Goal: Transaction & Acquisition: Book appointment/travel/reservation

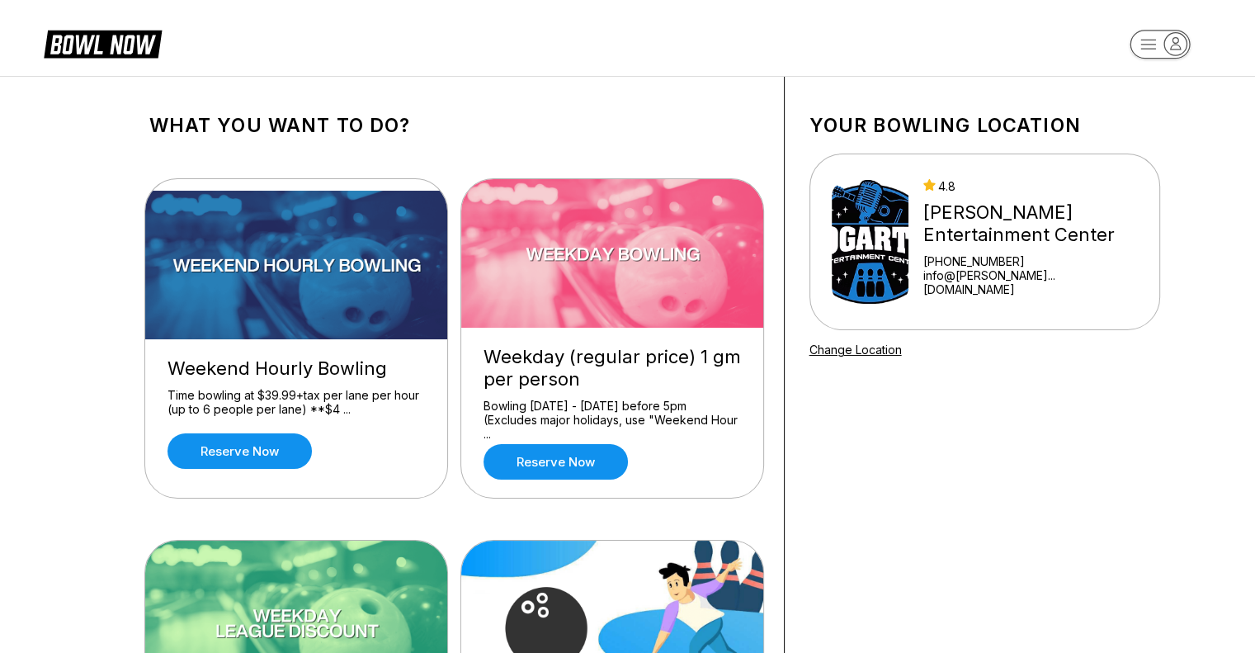
click at [541, 455] on link "Reserve now" at bounding box center [555, 461] width 144 height 35
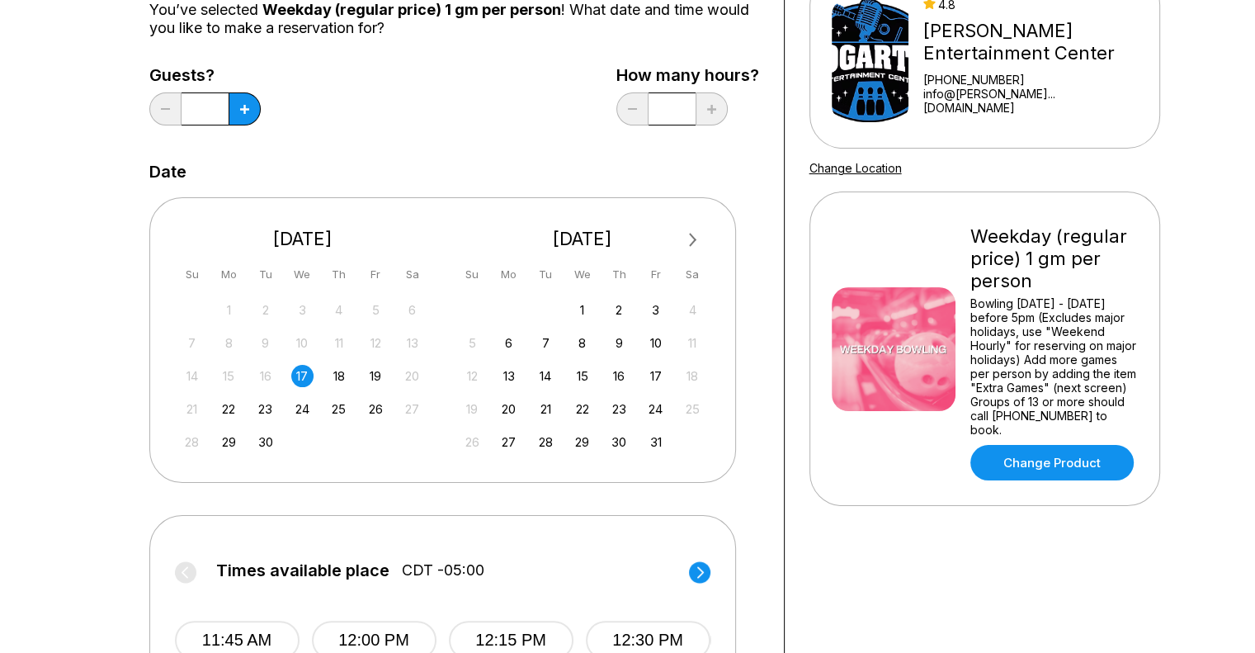
scroll to position [190, 0]
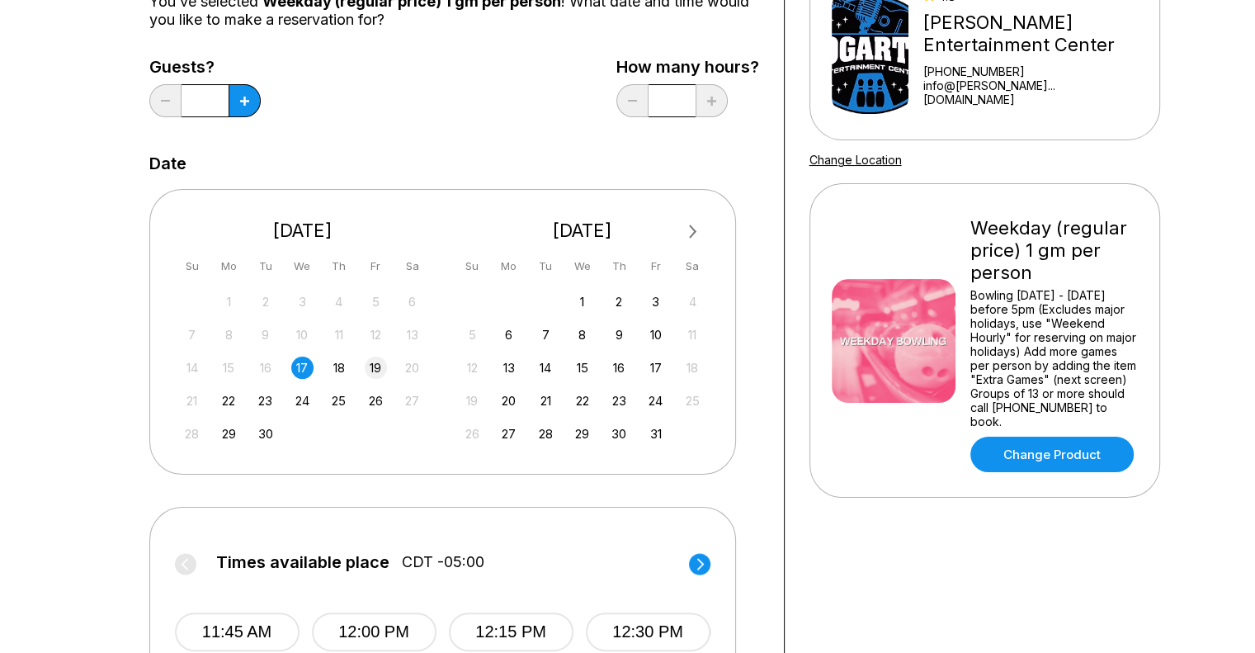
click at [370, 365] on div "19" at bounding box center [376, 367] width 22 height 22
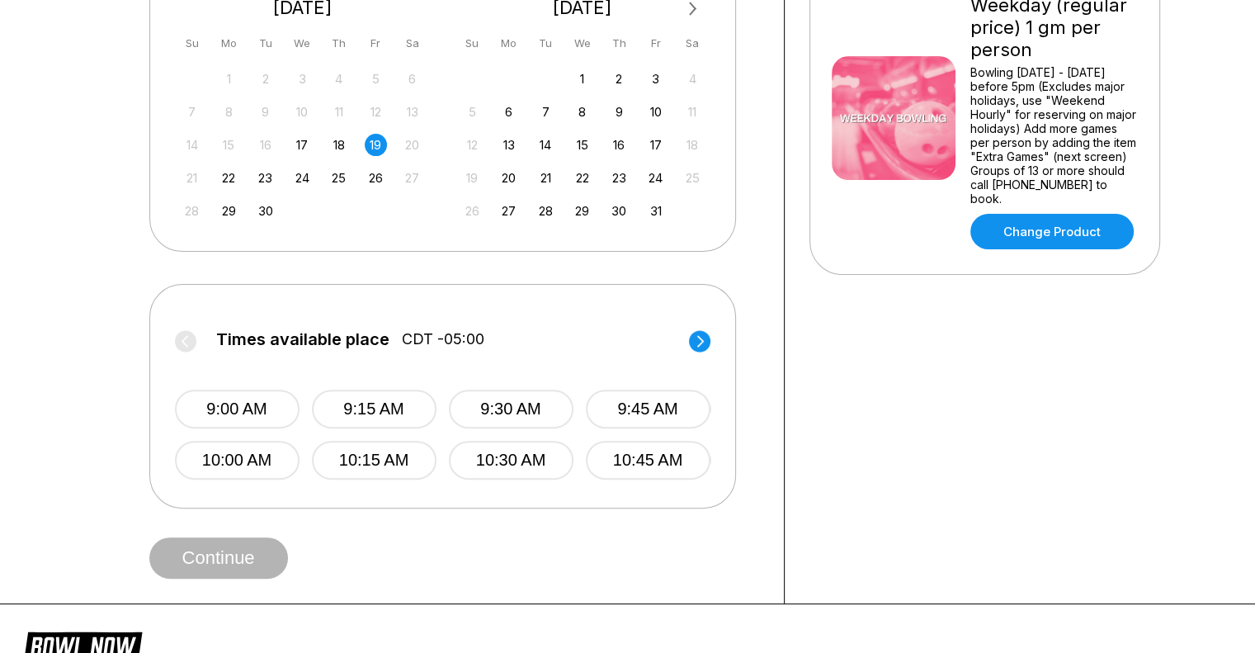
scroll to position [431, 0]
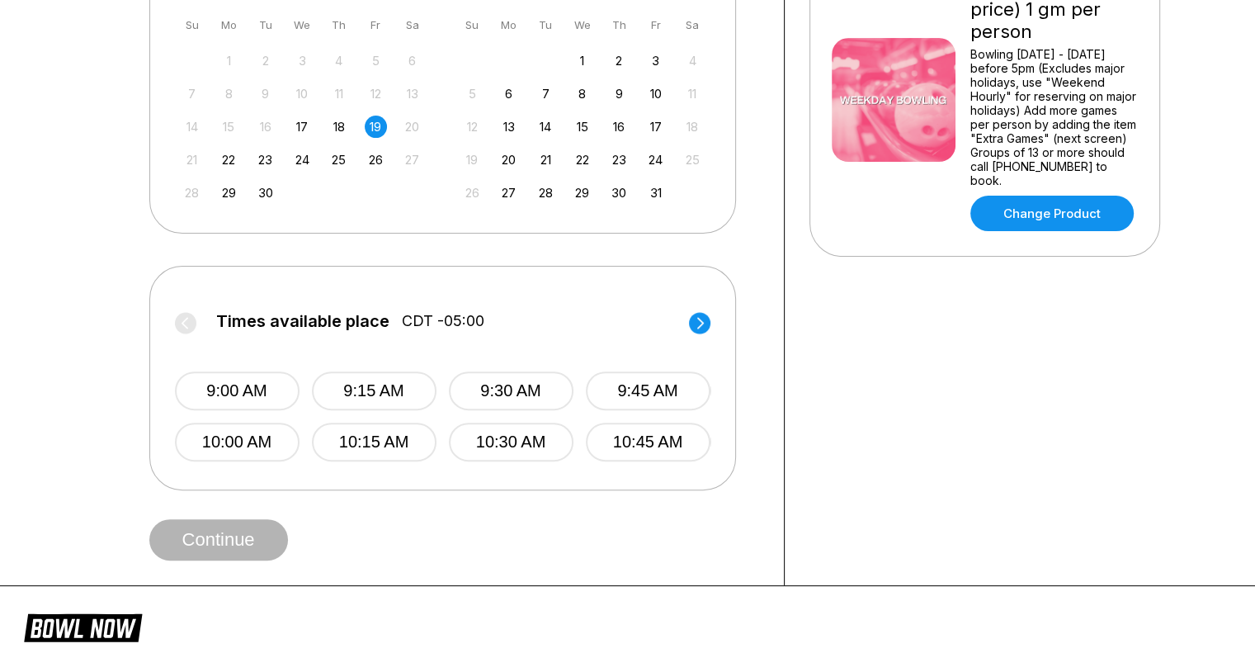
click at [696, 327] on circle at bounding box center [699, 322] width 21 height 21
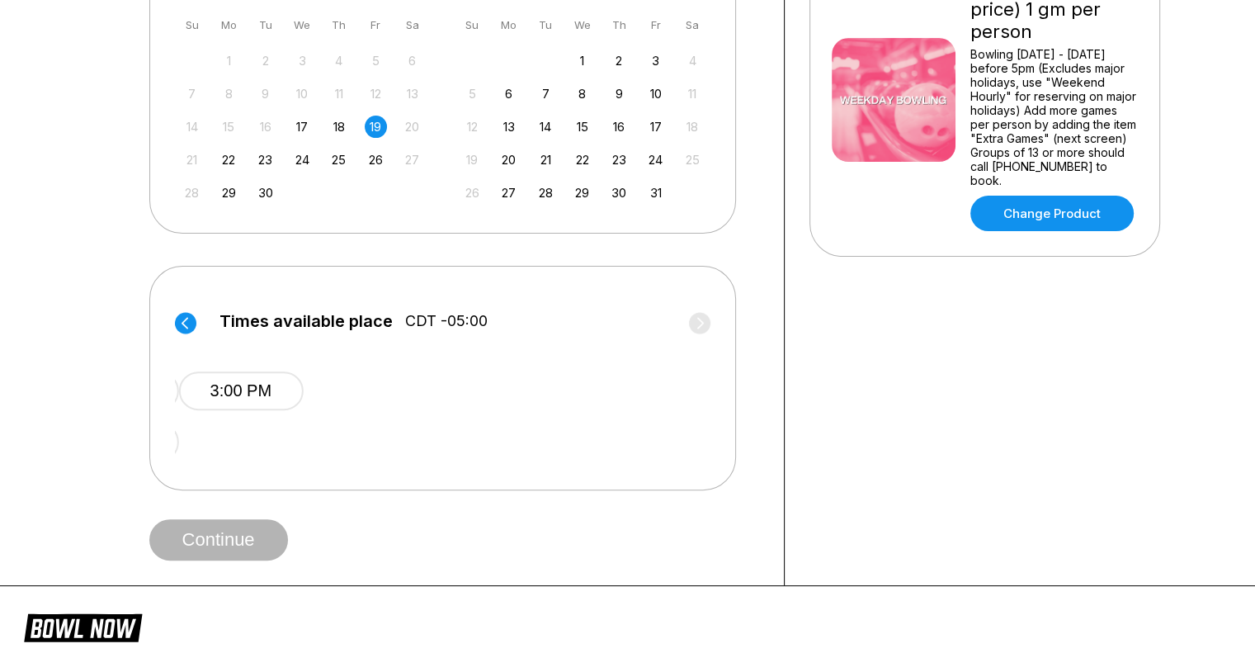
click at [696, 327] on label "Times available place CDT -05:00" at bounding box center [445, 325] width 535 height 26
click at [222, 393] on button "3:00 PM" at bounding box center [236, 390] width 125 height 39
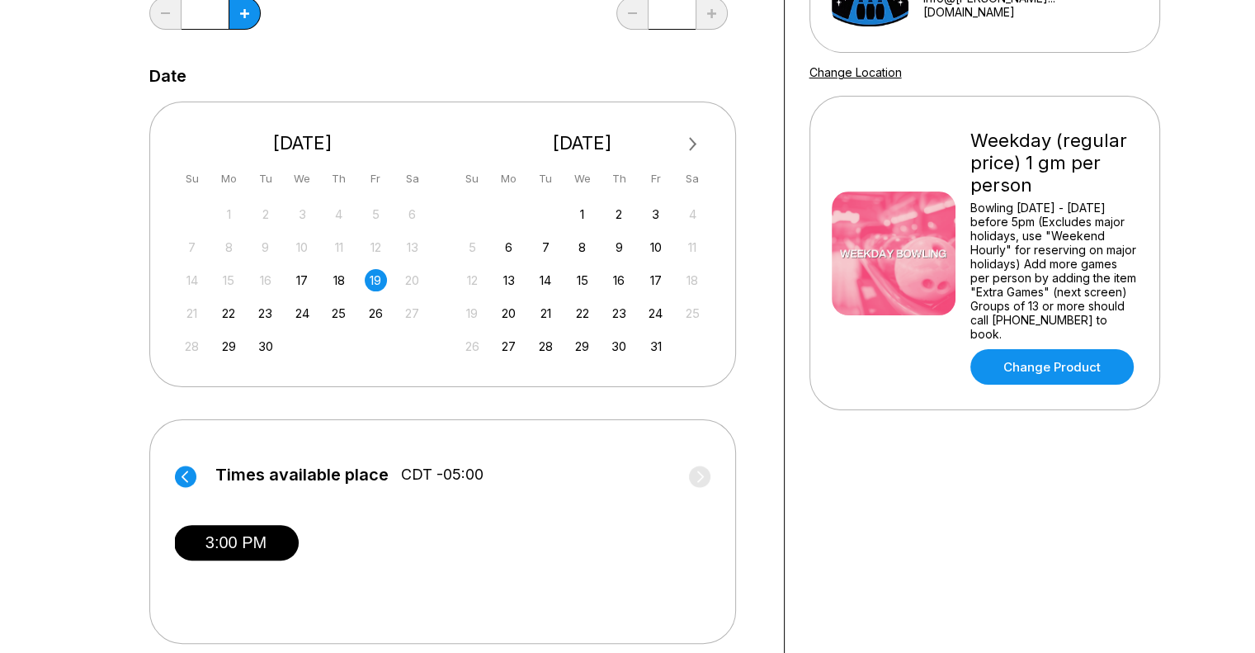
scroll to position [153, 0]
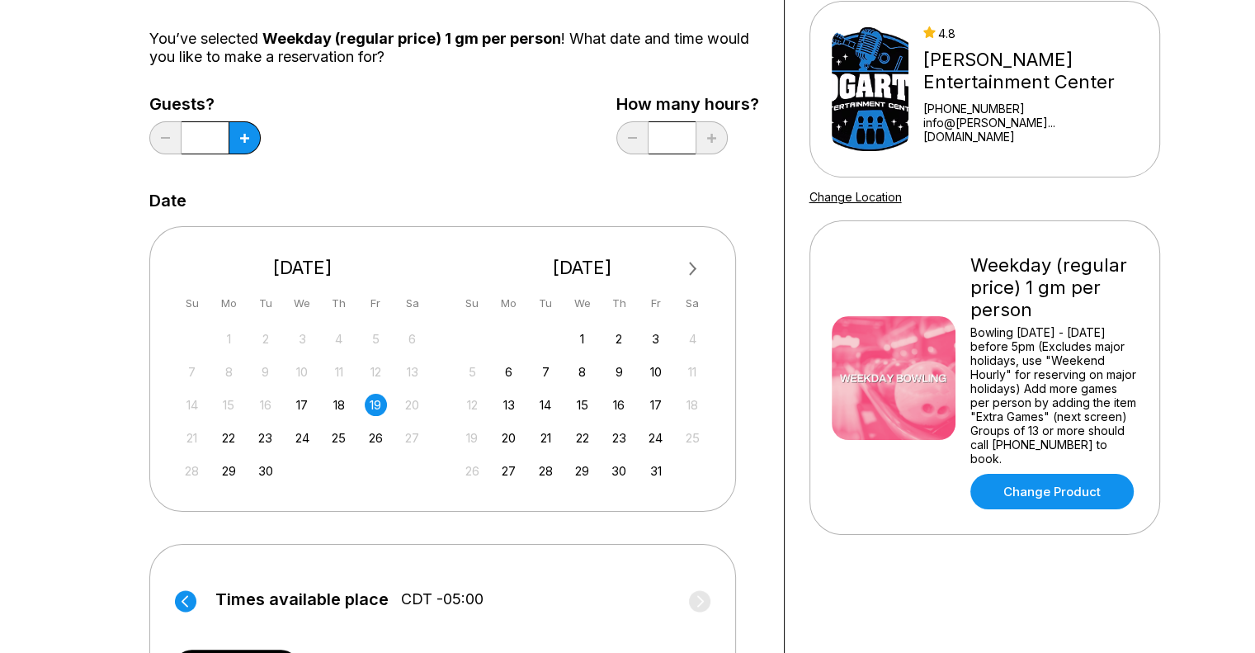
click at [255, 124] on div "Guests? *" at bounding box center [204, 129] width 111 height 68
click at [247, 134] on icon at bounding box center [244, 138] width 9 height 9
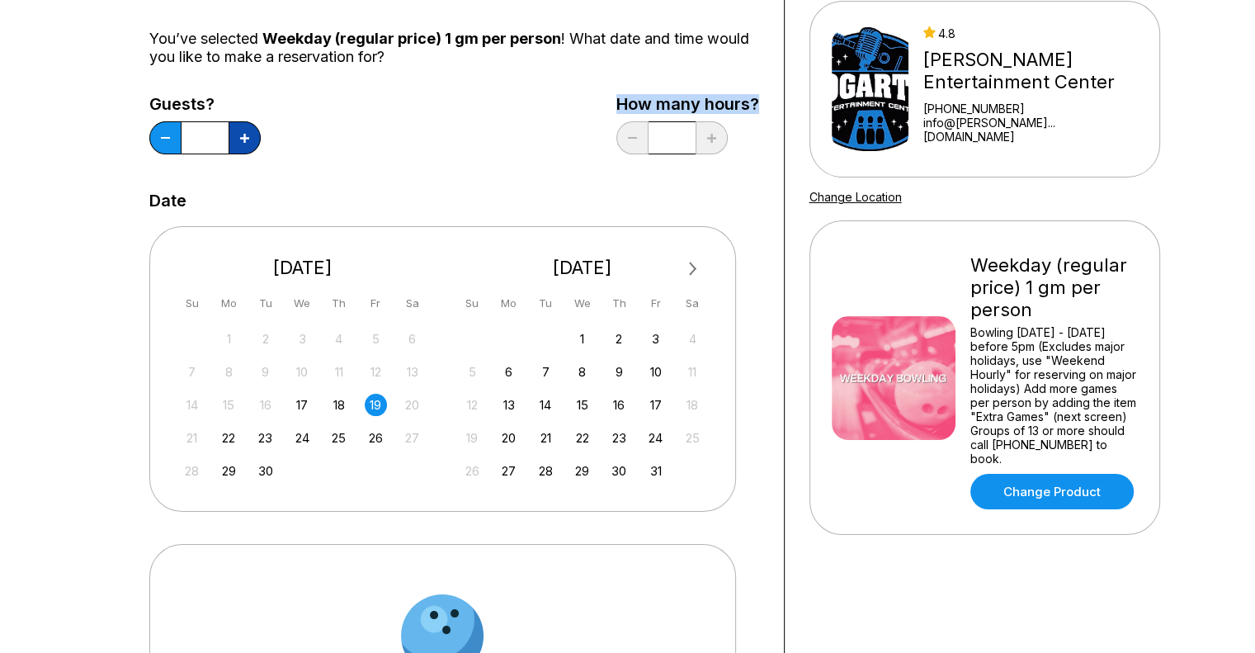
click at [247, 134] on icon at bounding box center [244, 138] width 9 height 9
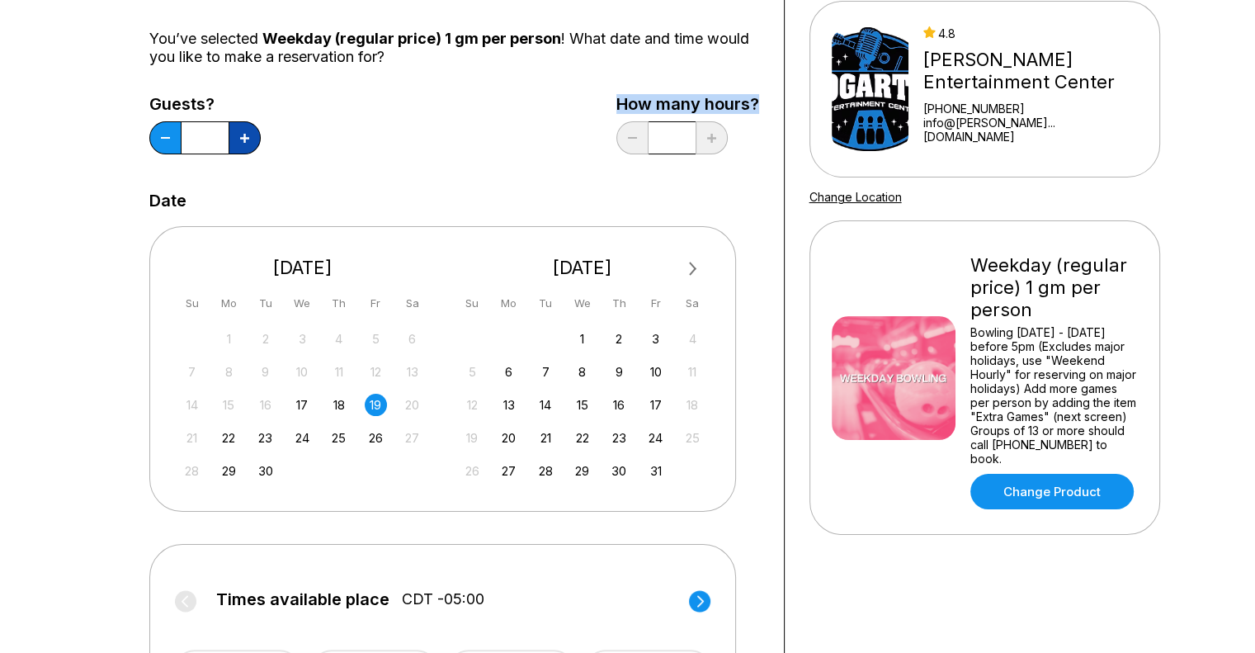
click at [247, 134] on icon at bounding box center [244, 138] width 9 height 9
type input "*"
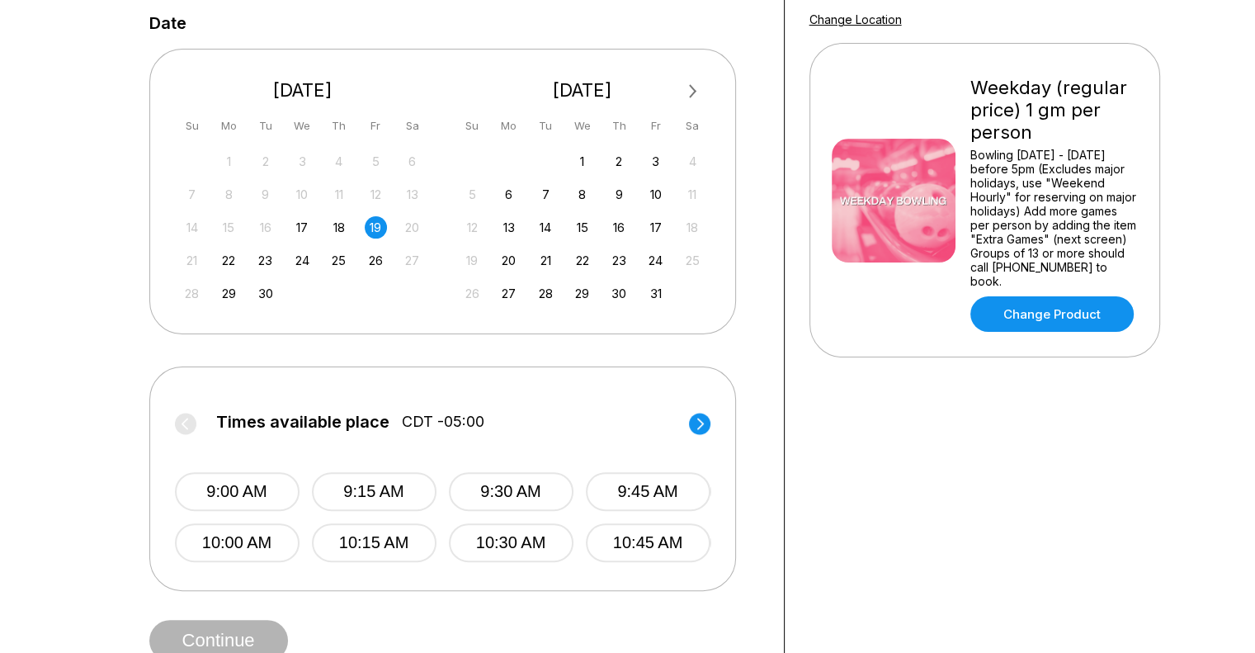
scroll to position [379, 0]
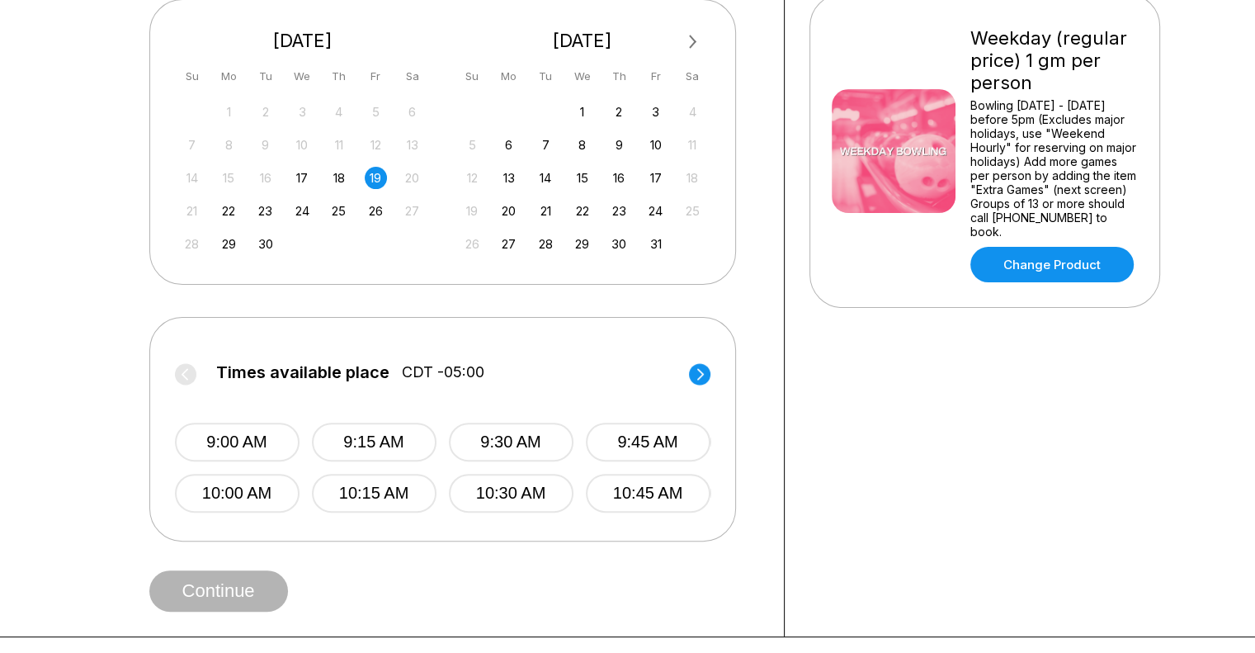
click at [686, 371] on label "Times available place CDT -05:00" at bounding box center [442, 376] width 535 height 26
click at [703, 372] on circle at bounding box center [699, 373] width 21 height 21
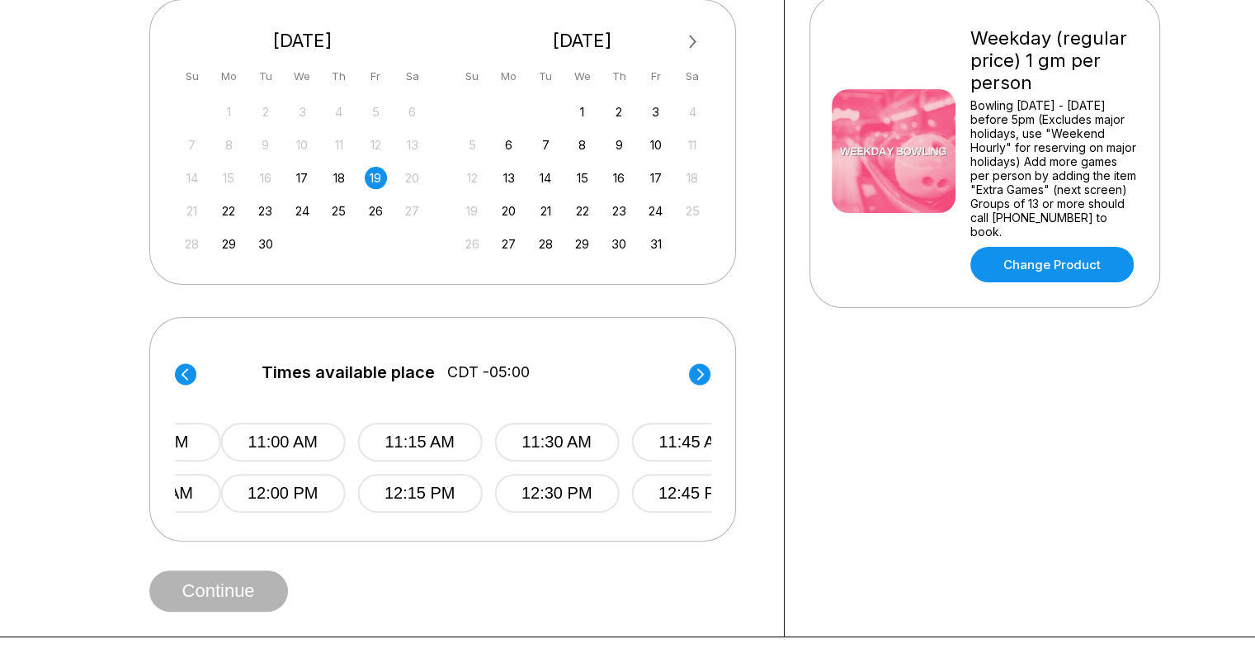
click at [703, 372] on circle at bounding box center [699, 373] width 21 height 21
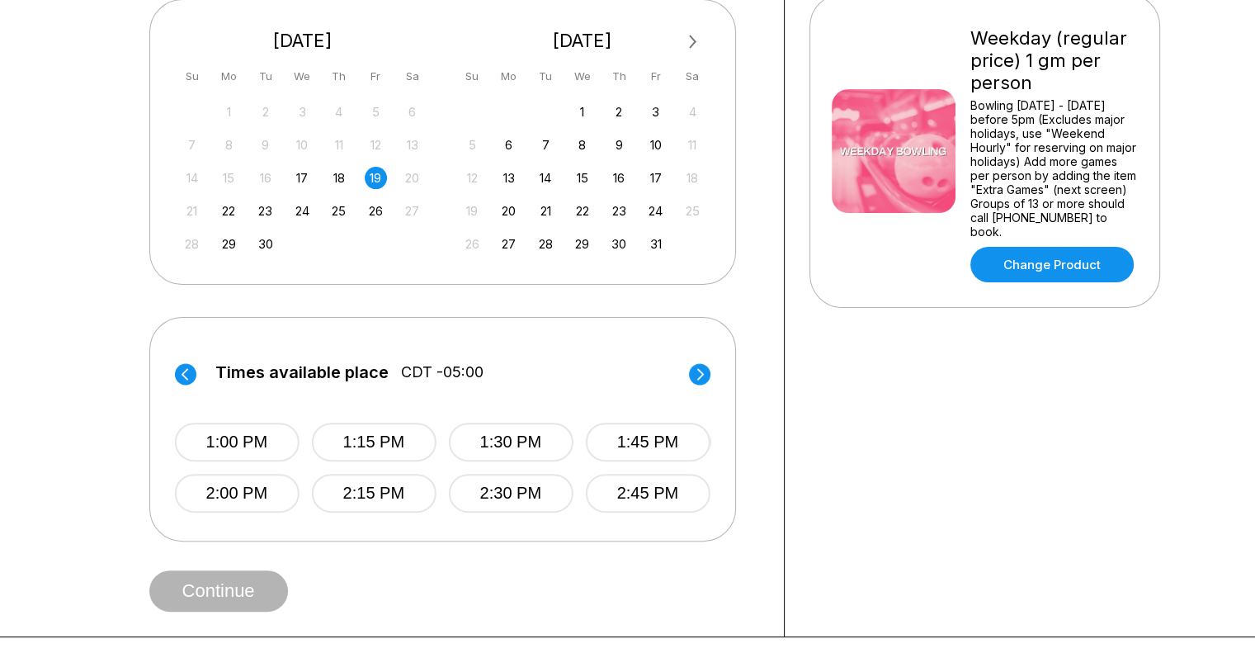
click at [698, 379] on circle at bounding box center [699, 373] width 21 height 21
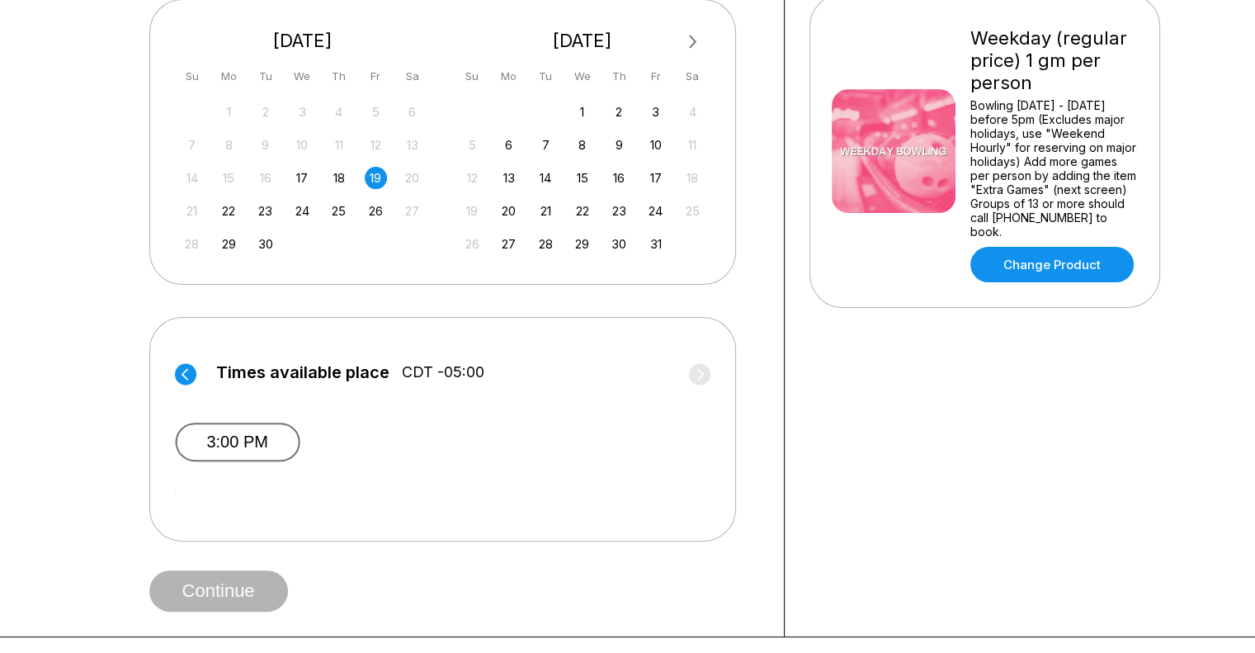
click at [271, 445] on button "3:00 PM" at bounding box center [237, 441] width 125 height 39
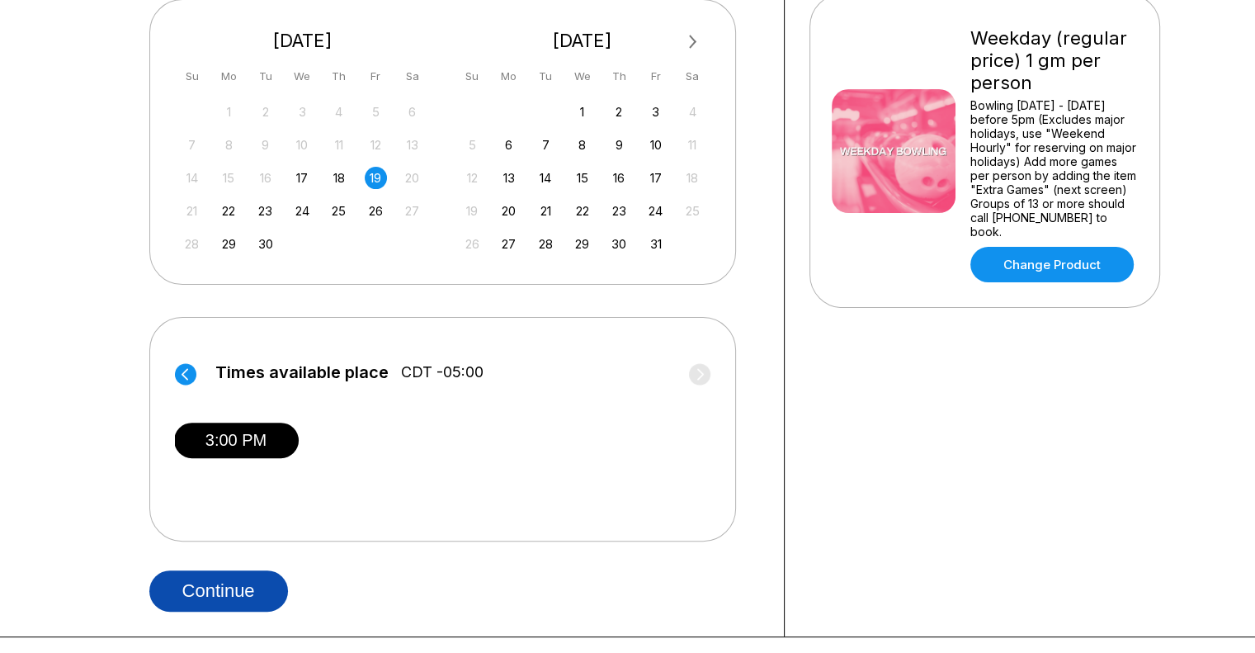
click at [271, 592] on button "Continue" at bounding box center [218, 590] width 139 height 41
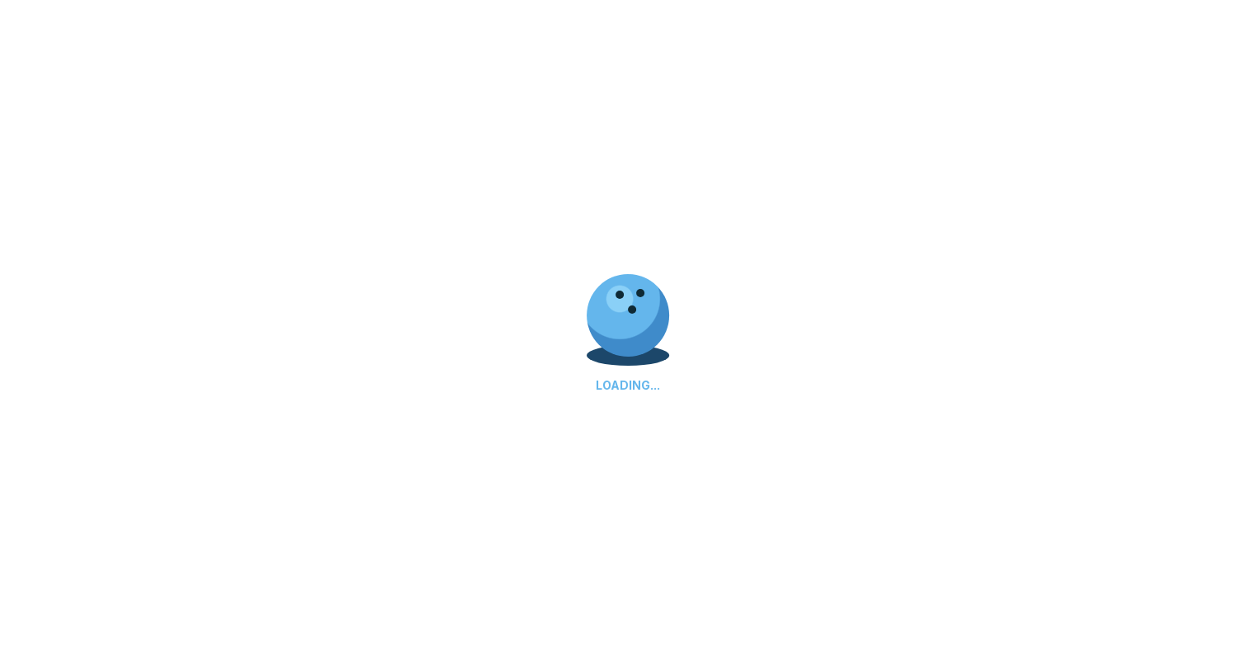
select select "**"
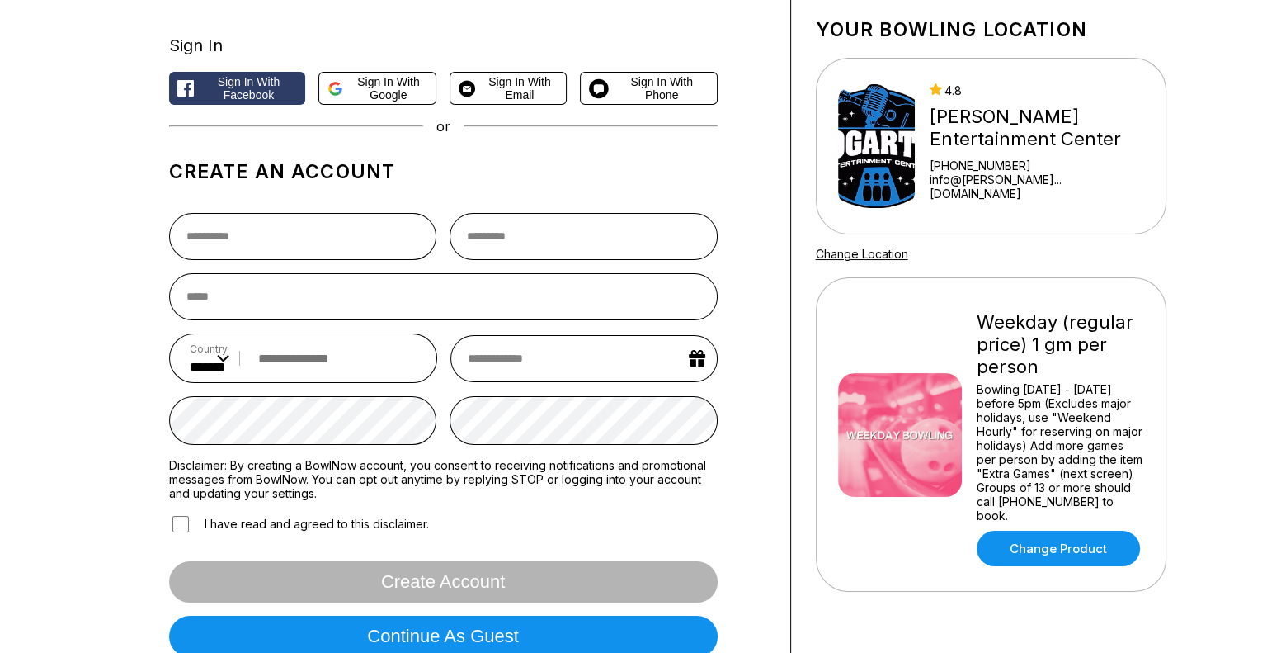
scroll to position [97, 0]
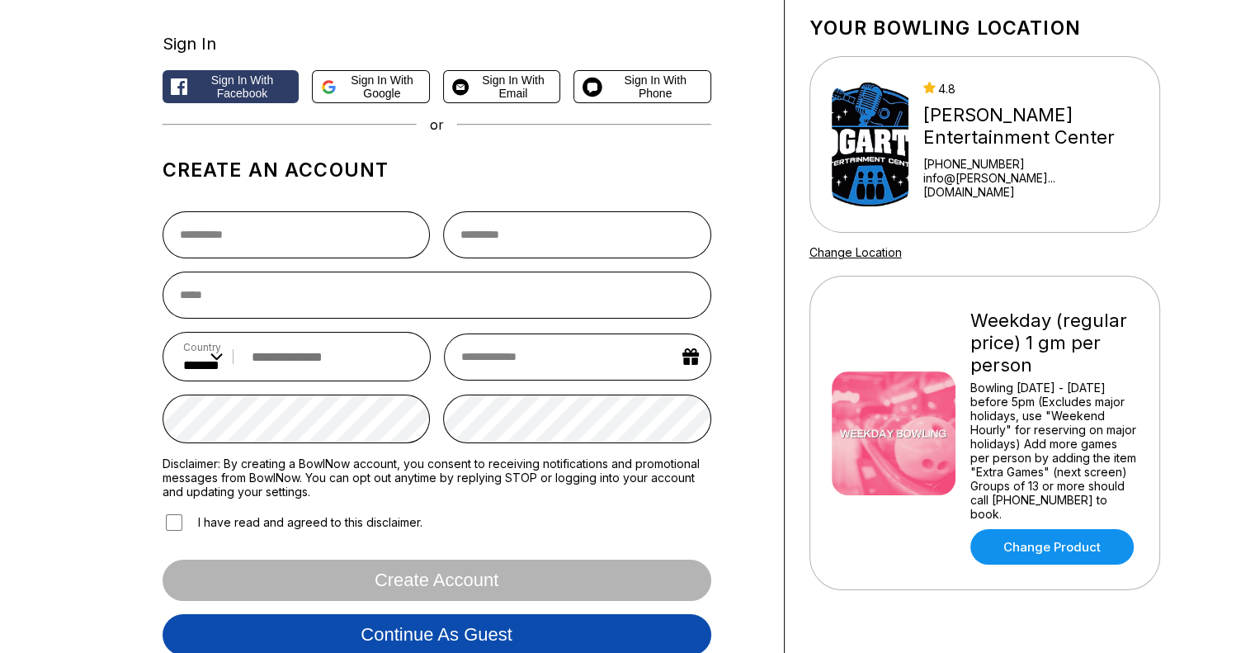
click at [494, 614] on button "Continue as guest" at bounding box center [437, 634] width 549 height 41
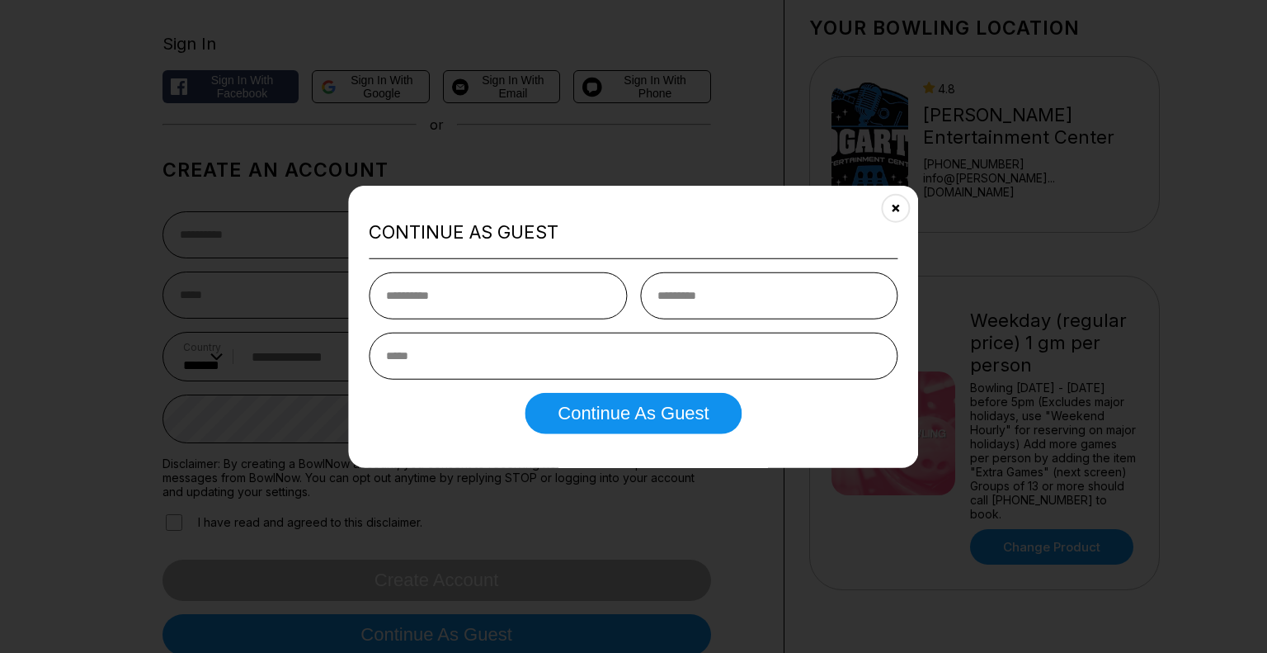
click at [541, 299] on input "text" at bounding box center [498, 295] width 258 height 47
type input "*****"
type input "****"
click at [511, 354] on input "email" at bounding box center [633, 355] width 529 height 47
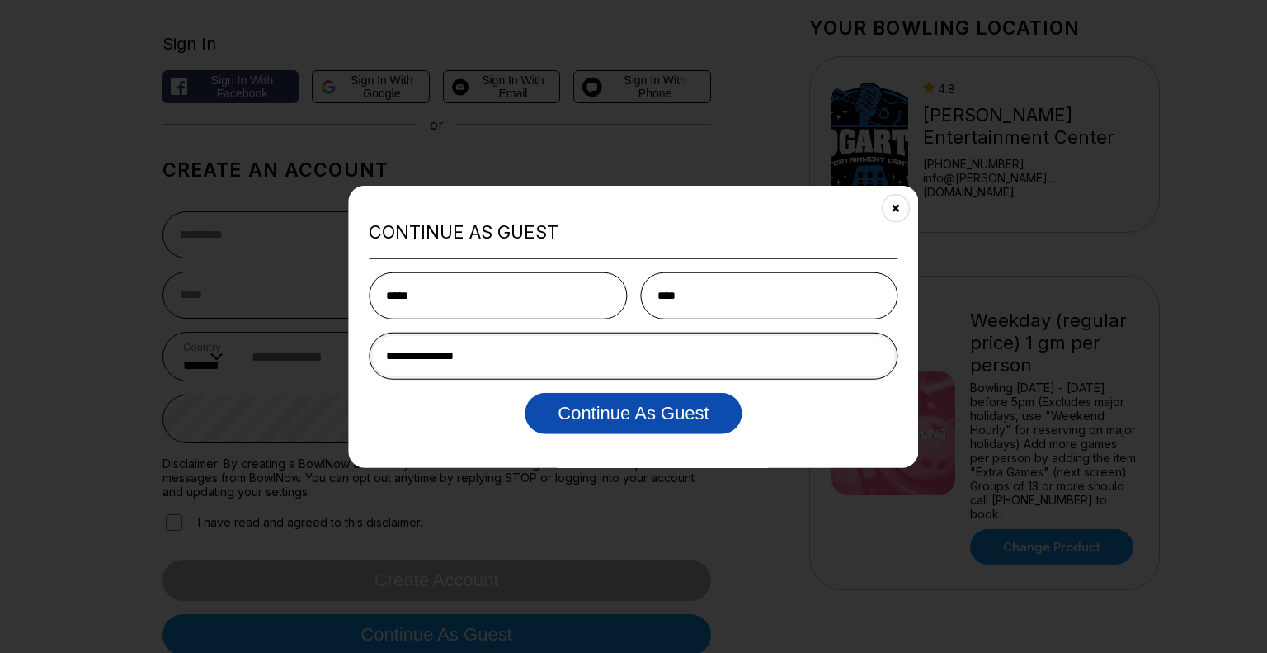
type input "**********"
click at [568, 412] on button "Continue as Guest" at bounding box center [633, 413] width 217 height 41
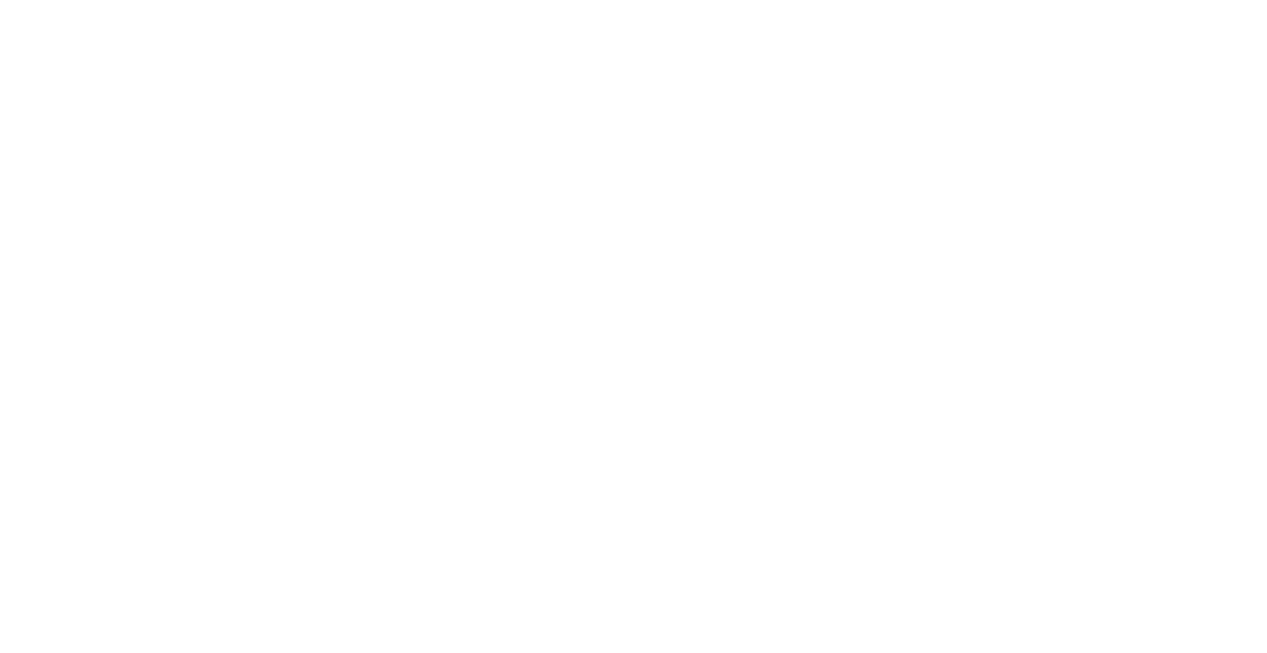
scroll to position [0, 0]
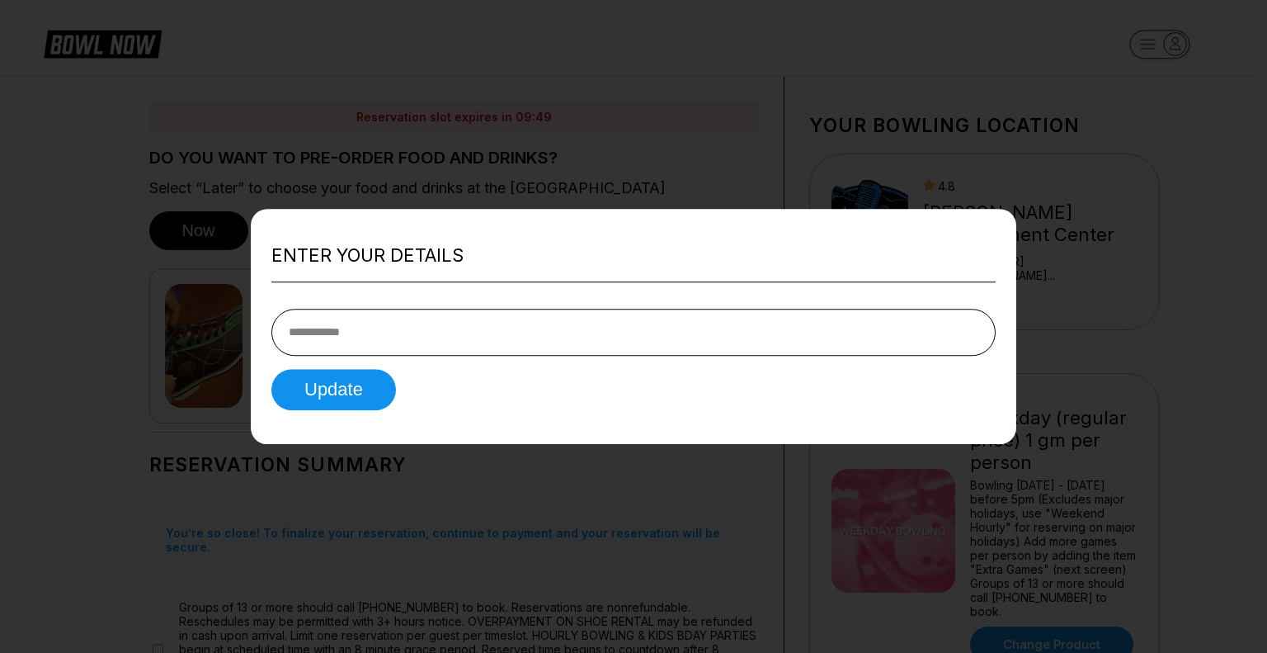
click at [539, 38] on div at bounding box center [633, 326] width 1267 height 653
